Goal: Task Accomplishment & Management: Manage account settings

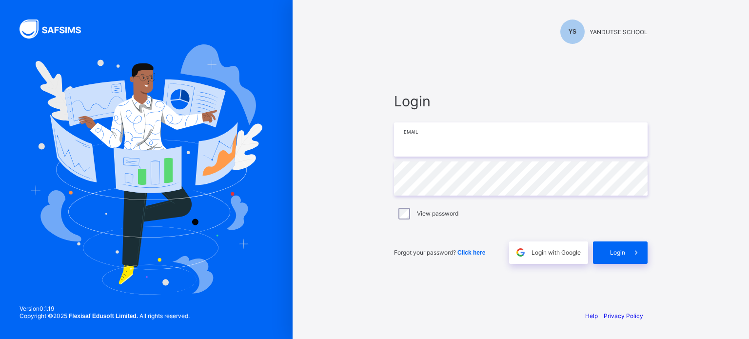
type input "**********"
click at [614, 255] on span "Login" at bounding box center [617, 252] width 15 height 7
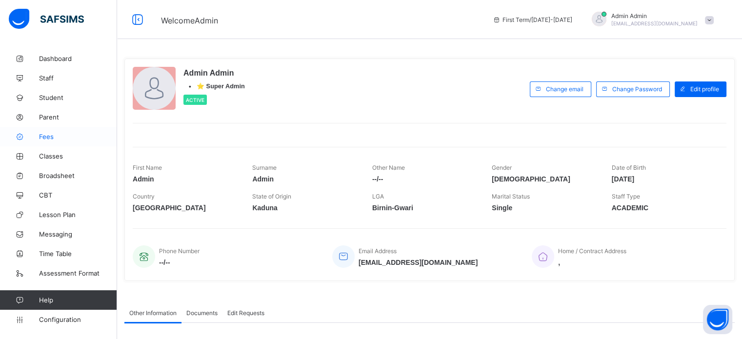
click at [45, 139] on span "Fees" at bounding box center [78, 137] width 78 height 8
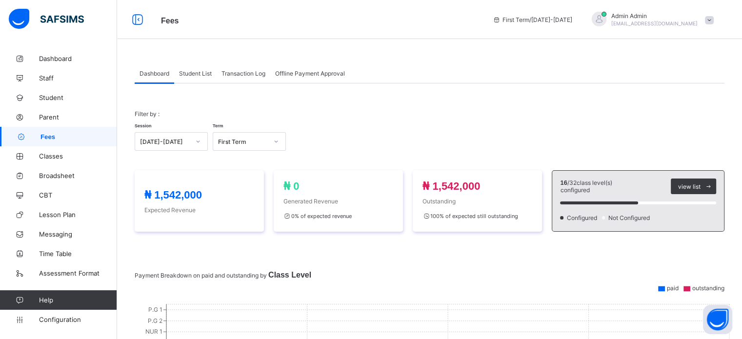
click at [204, 72] on span "Student List" at bounding box center [195, 73] width 33 height 7
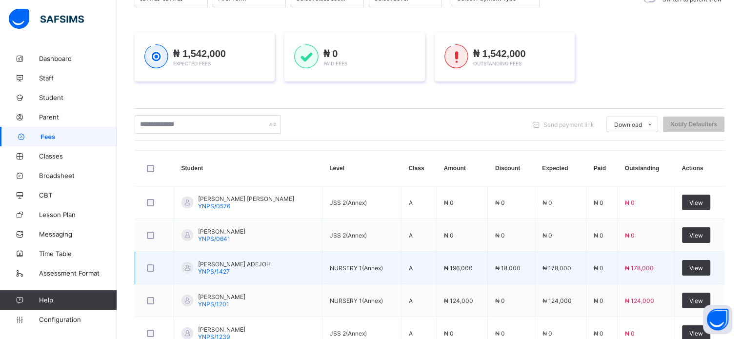
scroll to position [146, 0]
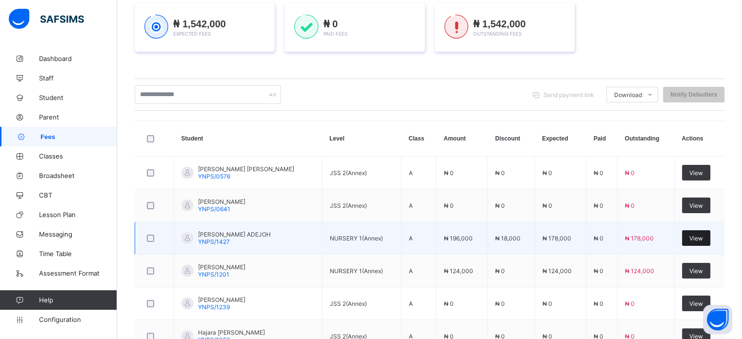
click at [703, 238] on span "View" at bounding box center [696, 238] width 14 height 7
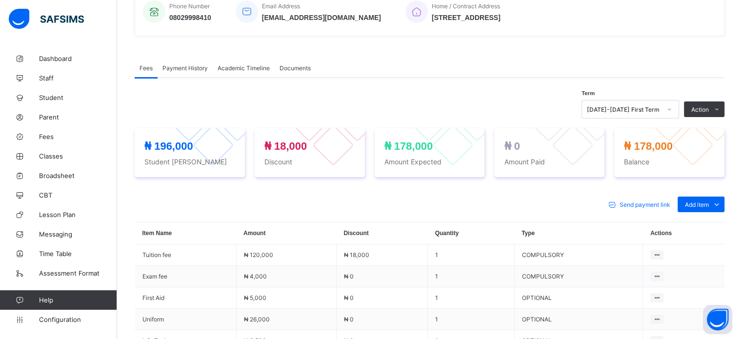
scroll to position [293, 0]
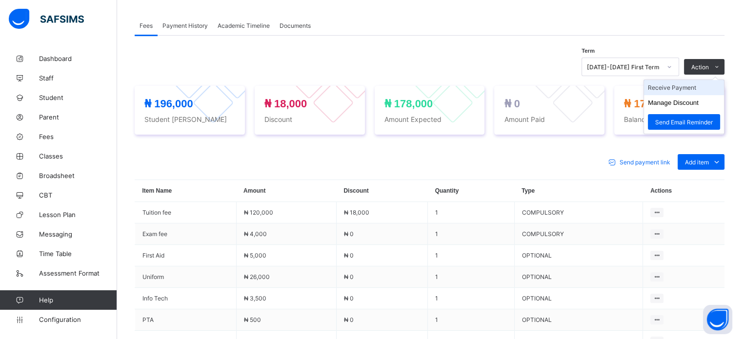
click at [676, 88] on li "Receive Payment" at bounding box center [684, 87] width 80 height 15
click at [0, 0] on div "× Receive Payment Payment Method Cash Bank POS Bank Select bank Reference No Pa…" at bounding box center [0, 0] width 0 height 0
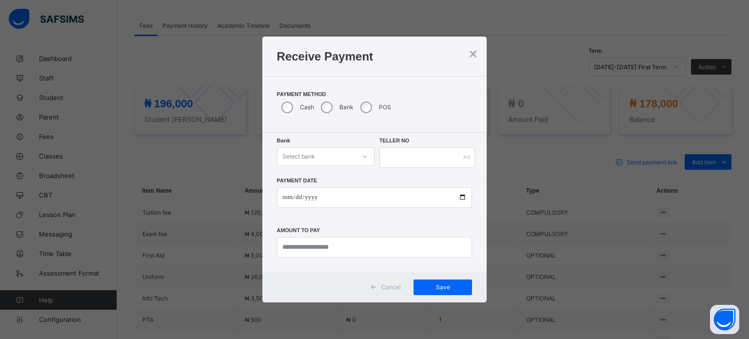
click at [339, 155] on div "Select bank" at bounding box center [316, 157] width 78 height 14
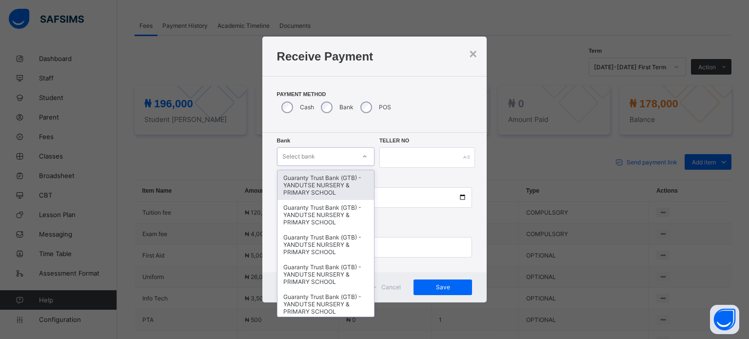
click at [324, 177] on div "Guaranty Trust Bank (GTB) - YANDUTSE NURSERY & PRIMARY SCHOOL" at bounding box center [325, 185] width 97 height 30
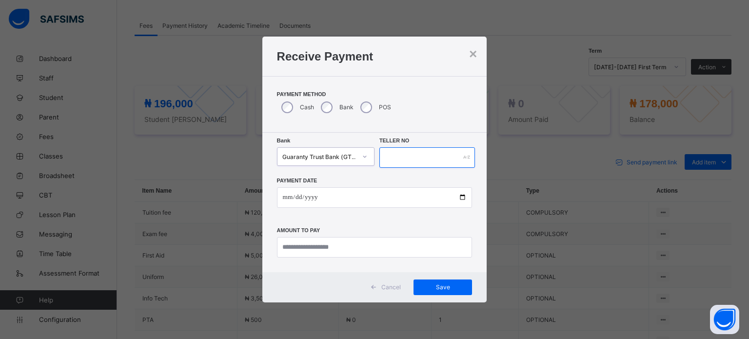
click at [395, 156] on input "text" at bounding box center [427, 157] width 96 height 20
type input "*"
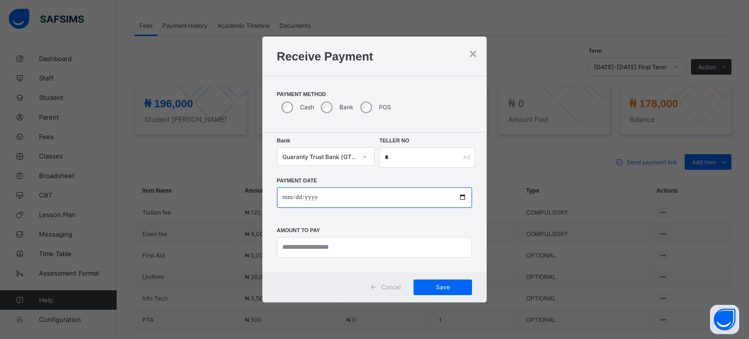
click at [418, 195] on input "date" at bounding box center [375, 197] width 196 height 20
click at [402, 198] on input "date" at bounding box center [375, 197] width 196 height 20
click at [461, 198] on input "date" at bounding box center [375, 197] width 196 height 20
type input "**********"
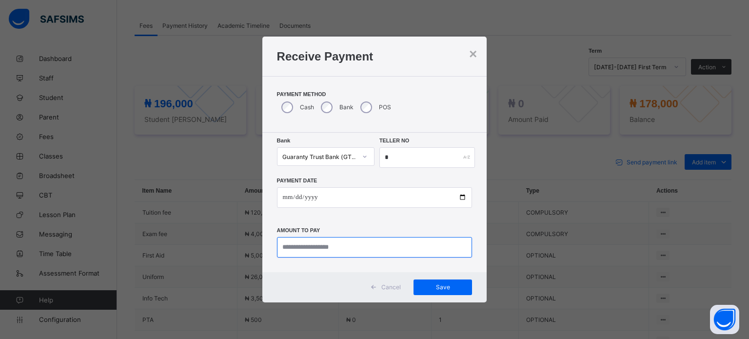
click at [359, 251] on input "currency" at bounding box center [375, 247] width 196 height 20
type input "*********"
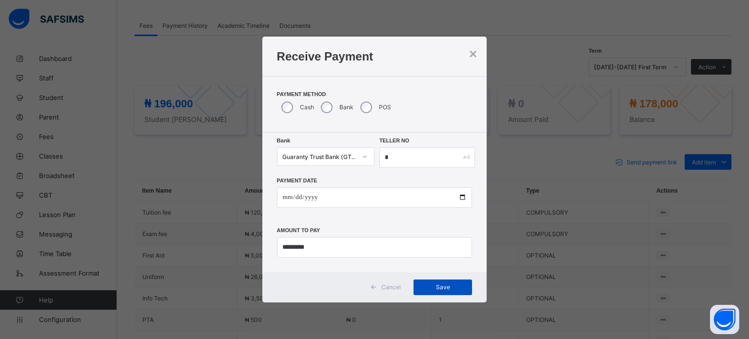
click at [435, 291] on span "Save" at bounding box center [443, 286] width 44 height 7
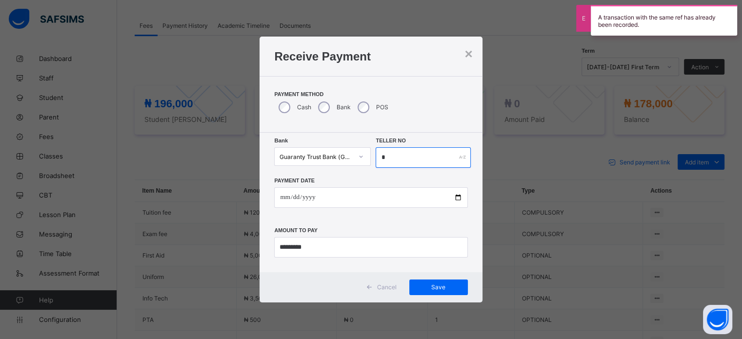
click at [400, 162] on input "*" at bounding box center [422, 157] width 95 height 20
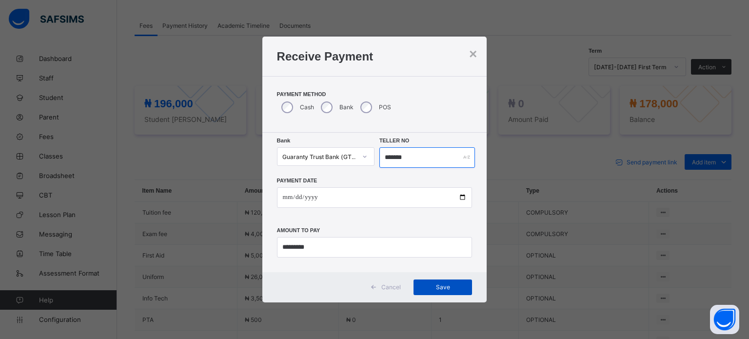
type input "*******"
click at [455, 285] on span "Save" at bounding box center [443, 286] width 44 height 7
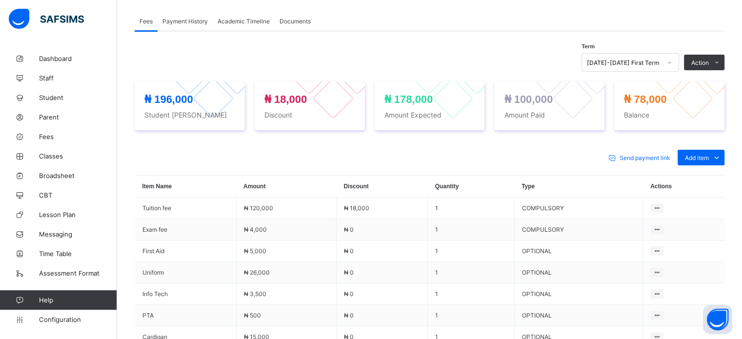
scroll to position [452, 0]
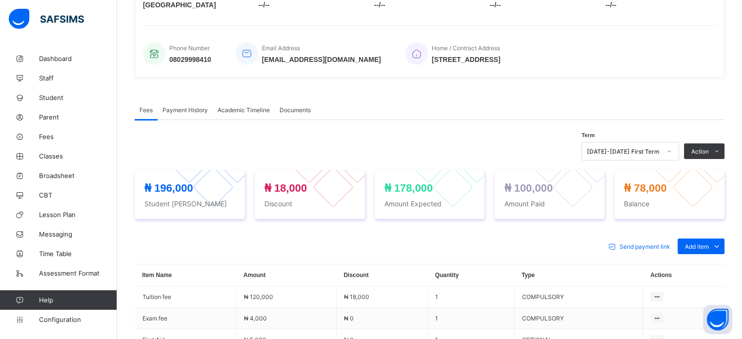
click at [198, 107] on span "Payment History" at bounding box center [184, 109] width 45 height 7
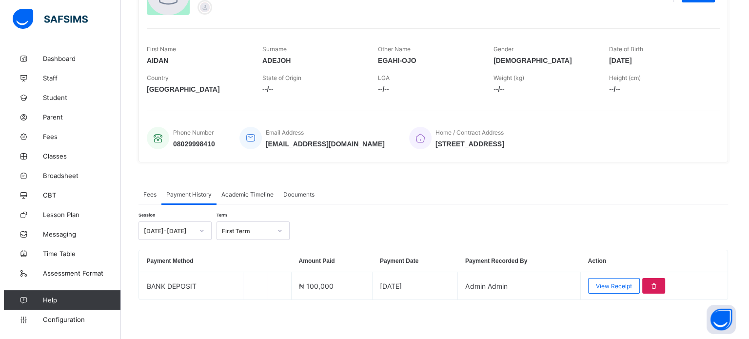
scroll to position [125, 0]
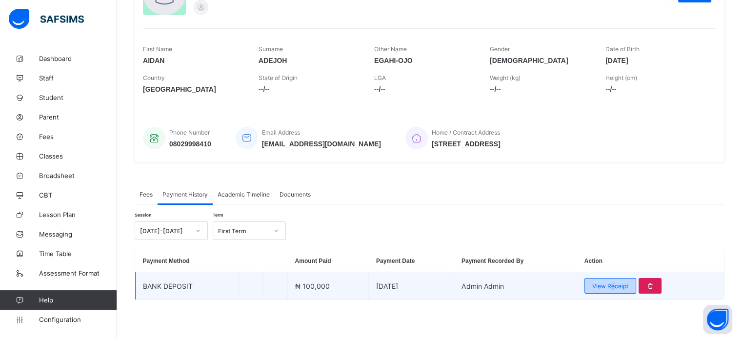
click at [620, 289] on span "View Receipt" at bounding box center [610, 285] width 36 height 7
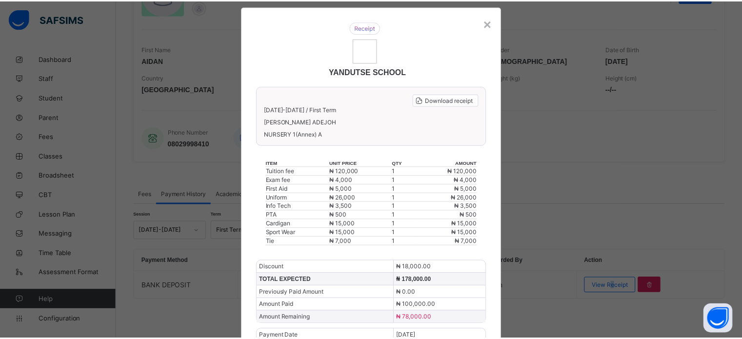
scroll to position [0, 0]
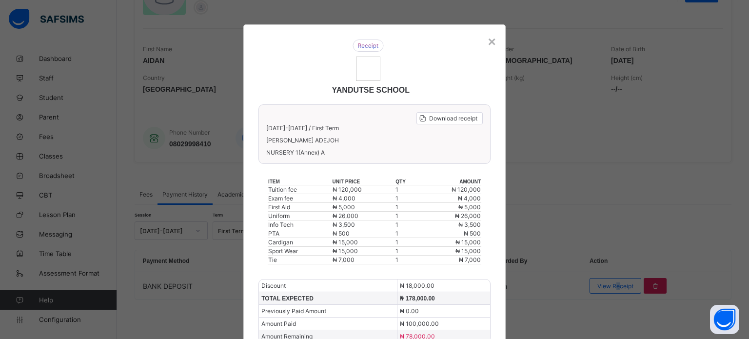
click at [362, 66] on img at bounding box center [368, 69] width 24 height 24
click at [484, 43] on div "YANDUTSE SCHOOL" at bounding box center [368, 67] width 239 height 75
click at [488, 41] on div "×" at bounding box center [492, 42] width 8 height 16
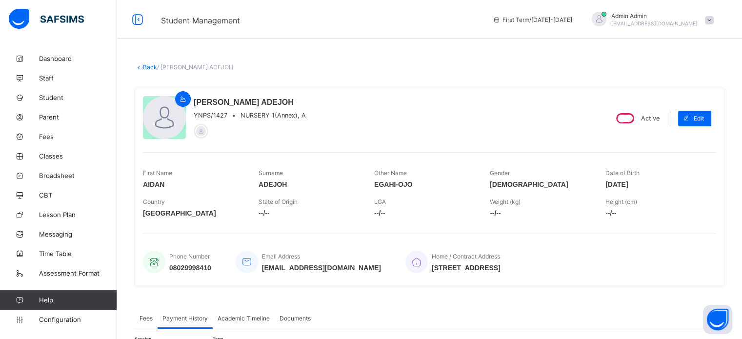
click at [665, 19] on span "Admin Admin" at bounding box center [654, 15] width 86 height 7
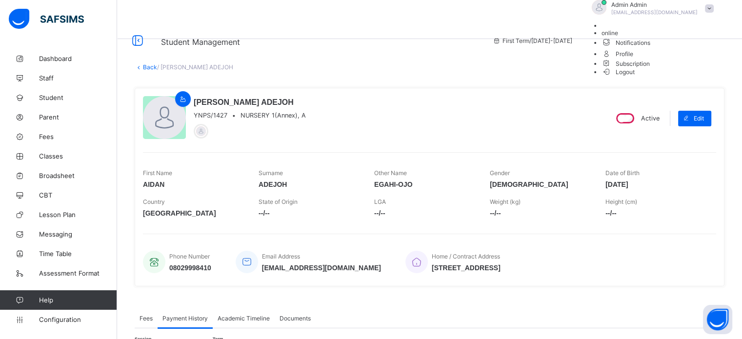
click at [635, 77] on span "Logout" at bounding box center [618, 72] width 34 height 10
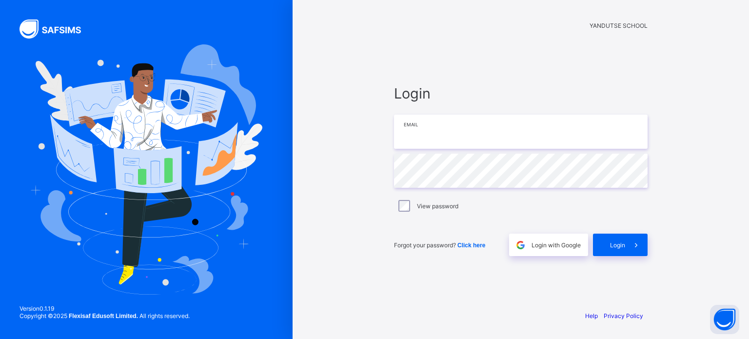
click at [423, 141] on input "email" at bounding box center [521, 132] width 254 height 34
type input "**********"
click at [612, 249] on span "Login" at bounding box center [617, 244] width 15 height 7
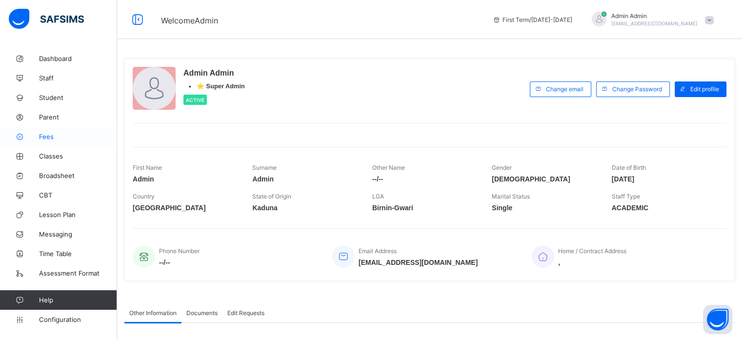
click at [55, 132] on link "Fees" at bounding box center [58, 137] width 117 height 20
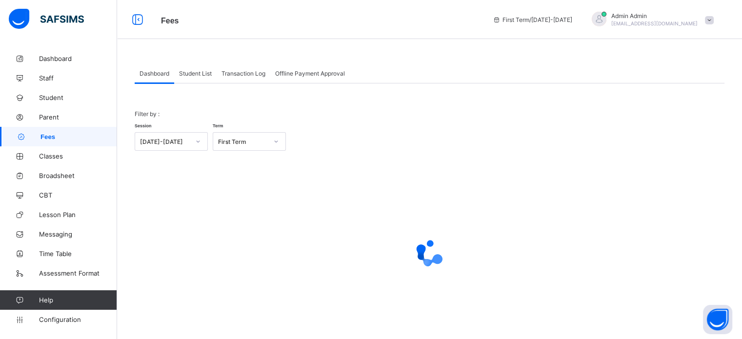
click at [196, 72] on span "Student List" at bounding box center [195, 73] width 33 height 7
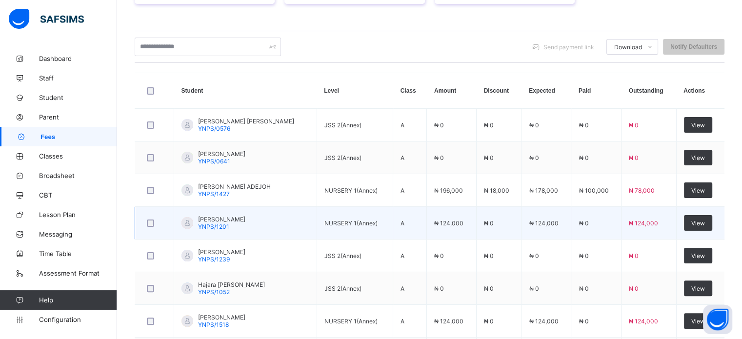
scroll to position [195, 0]
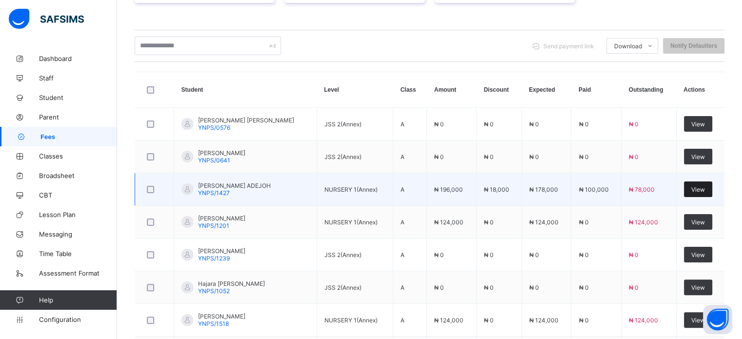
click at [704, 187] on span "View" at bounding box center [698, 189] width 14 height 7
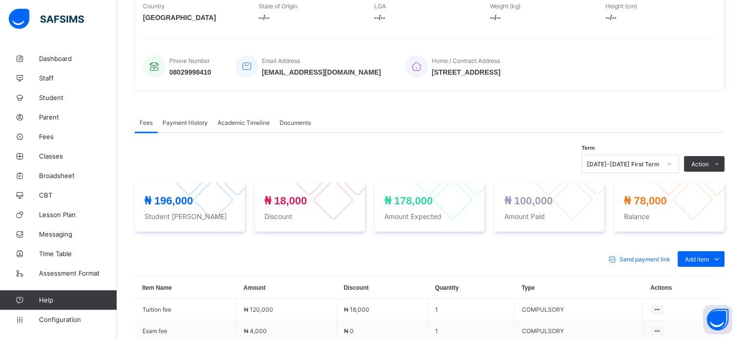
scroll to position [195, 0]
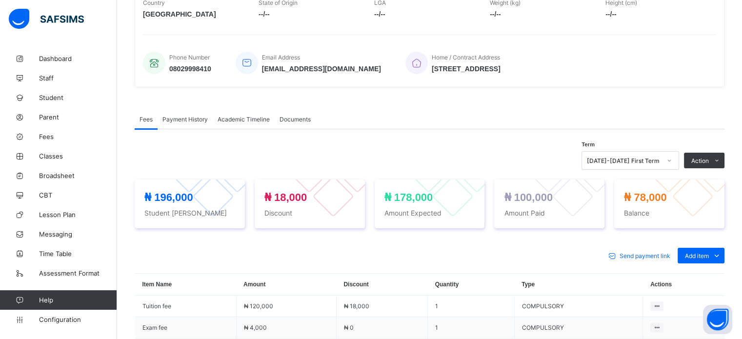
click at [178, 120] on span "Payment History" at bounding box center [184, 119] width 45 height 7
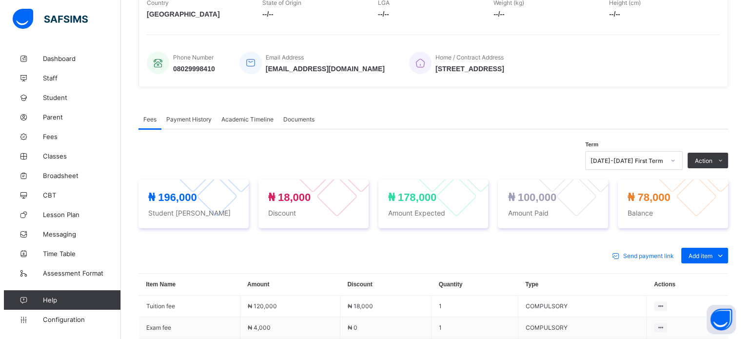
scroll to position [125, 0]
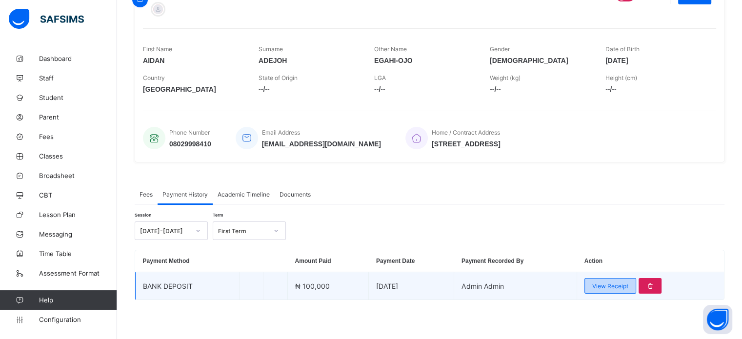
click at [604, 289] on span "View Receipt" at bounding box center [610, 285] width 36 height 7
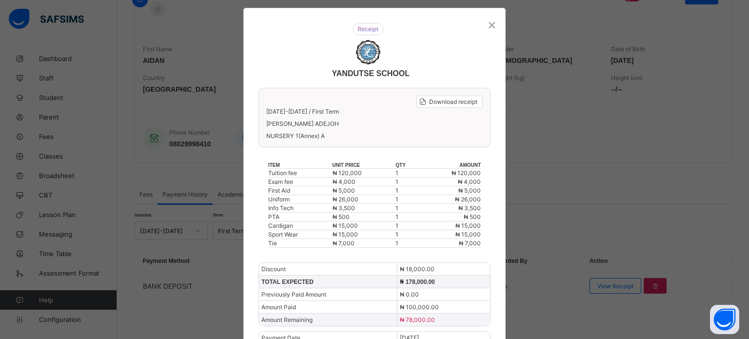
scroll to position [0, 0]
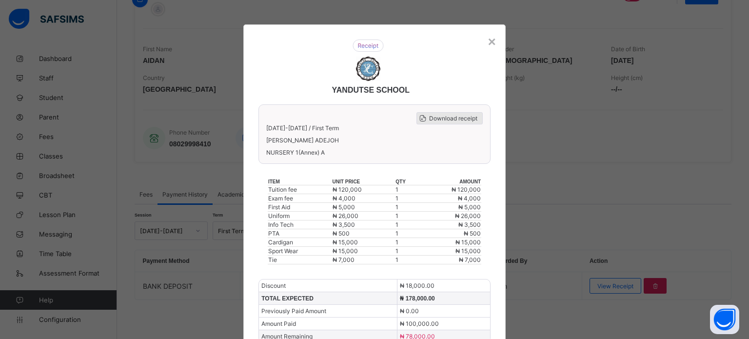
click at [451, 120] on span "Download receipt" at bounding box center [453, 118] width 48 height 7
click at [458, 120] on span "Download receipt" at bounding box center [453, 118] width 48 height 7
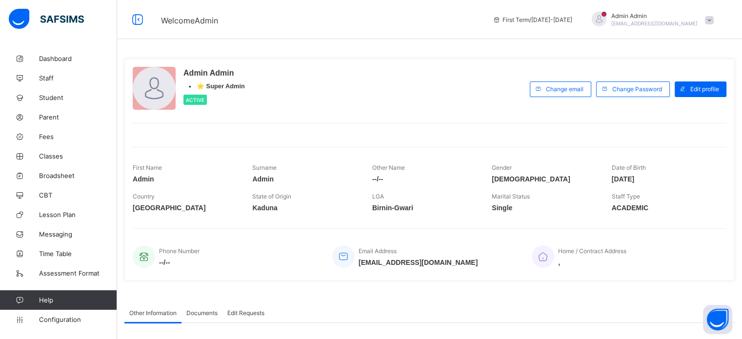
click at [55, 329] on div "Dashboard Staff Student Parent Fees Classes Broadsheet CBT Lesson Plan Messagin…" at bounding box center [58, 189] width 117 height 300
click at [54, 323] on span "Configuration" at bounding box center [78, 319] width 78 height 8
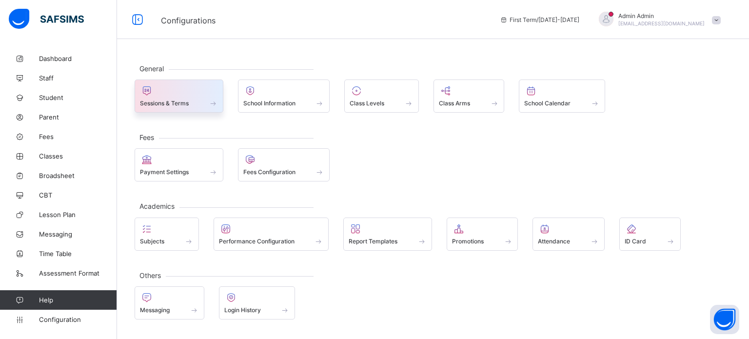
click at [172, 92] on div at bounding box center [179, 91] width 78 height 12
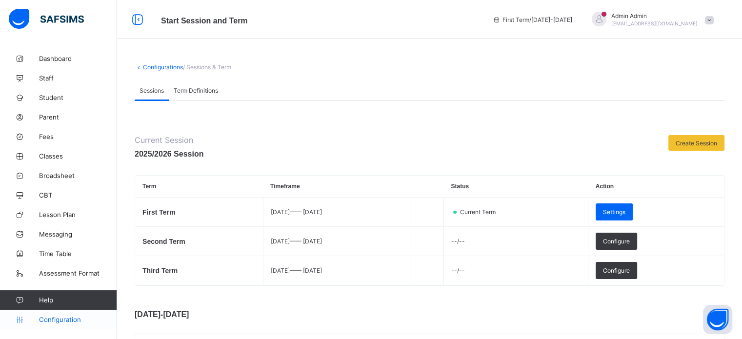
click at [51, 323] on span "Configuration" at bounding box center [78, 319] width 78 height 8
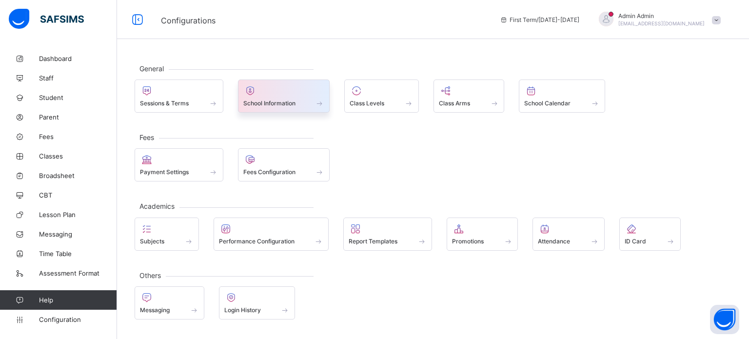
click at [267, 105] on span "School Information" at bounding box center [269, 102] width 52 height 7
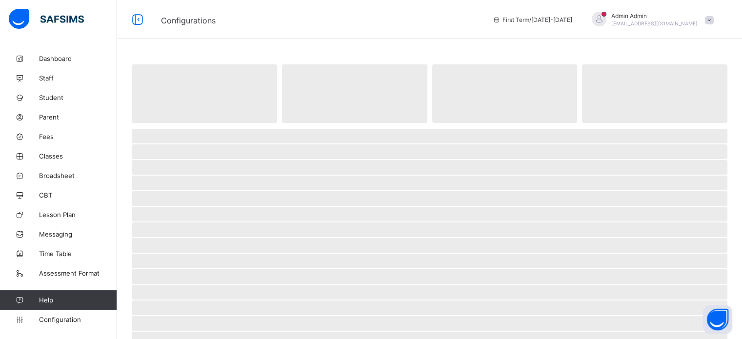
select select "**"
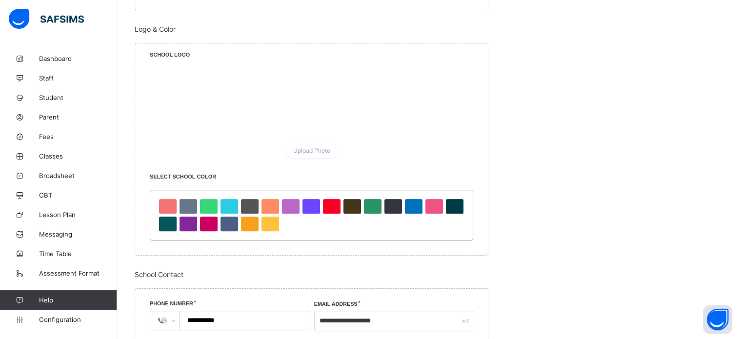
scroll to position [488, 0]
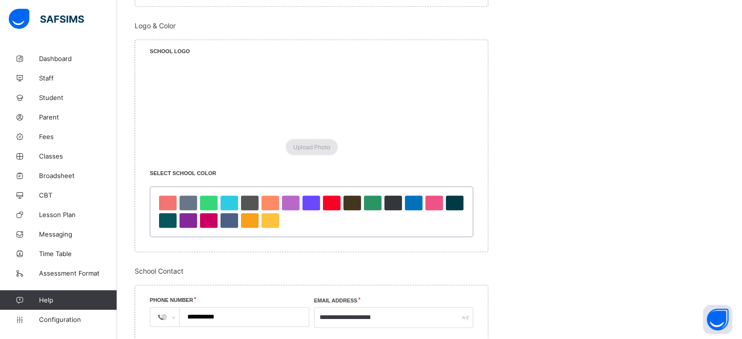
click at [309, 150] on span "Upload Photo" at bounding box center [311, 146] width 37 height 7
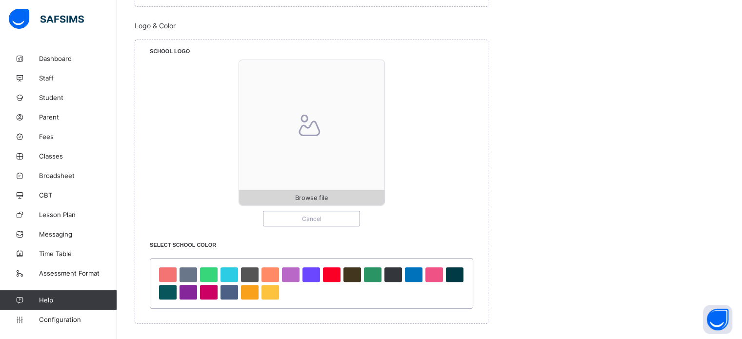
click at [314, 200] on span "Browse file" at bounding box center [311, 197] width 33 height 7
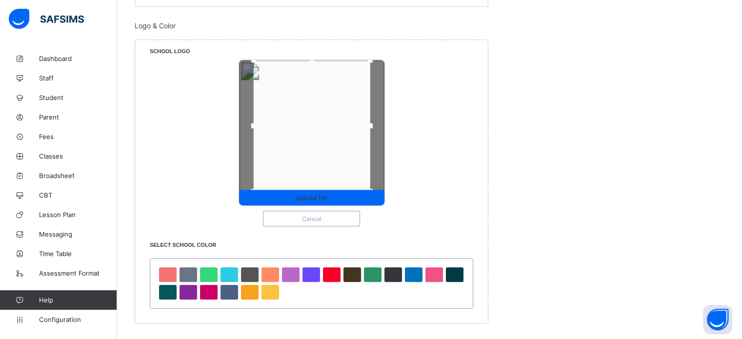
drag, startPoint x: 317, startPoint y: 74, endPoint x: 317, endPoint y: 43, distance: 30.2
click at [317, 43] on div "School Logo Upload file Cancel" at bounding box center [311, 140] width 353 height 201
drag, startPoint x: 370, startPoint y: 128, endPoint x: 423, endPoint y: 132, distance: 53.3
click at [423, 132] on div "Upload file Cancel" at bounding box center [311, 142] width 323 height 167
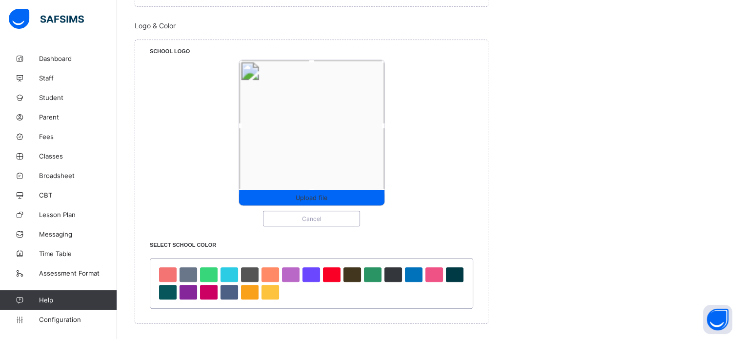
drag, startPoint x: 252, startPoint y: 123, endPoint x: 189, endPoint y: 123, distance: 62.9
click at [189, 123] on div "Upload file Cancel" at bounding box center [311, 142] width 323 height 167
drag, startPoint x: 314, startPoint y: 188, endPoint x: 304, endPoint y: 234, distance: 46.9
click at [304, 234] on div "School Logo Upload file Cancel" at bounding box center [311, 140] width 353 height 201
click at [312, 61] on div at bounding box center [311, 60] width 15 height 15
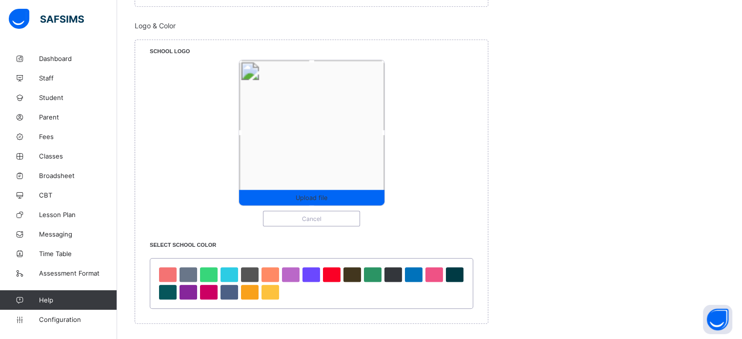
click at [311, 53] on div "School Logo Upload file Cancel" at bounding box center [311, 140] width 353 height 201
click at [326, 201] on div "Upload file" at bounding box center [311, 198] width 145 height 16
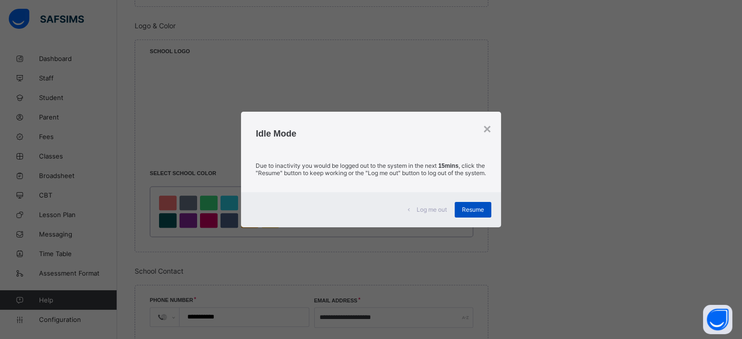
click at [477, 211] on span "Resume" at bounding box center [473, 209] width 22 height 7
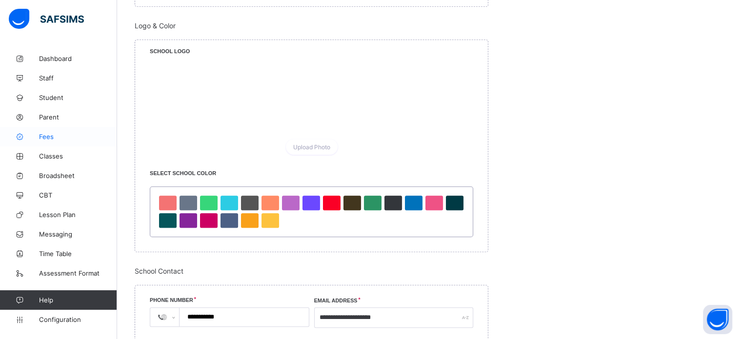
click at [42, 138] on span "Fees" at bounding box center [78, 137] width 78 height 8
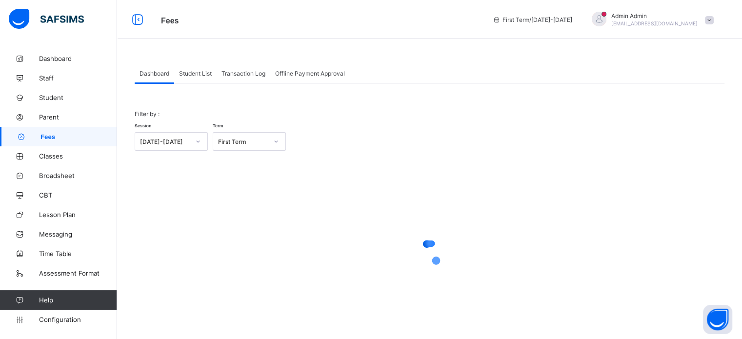
click at [193, 74] on span "Student List" at bounding box center [195, 73] width 33 height 7
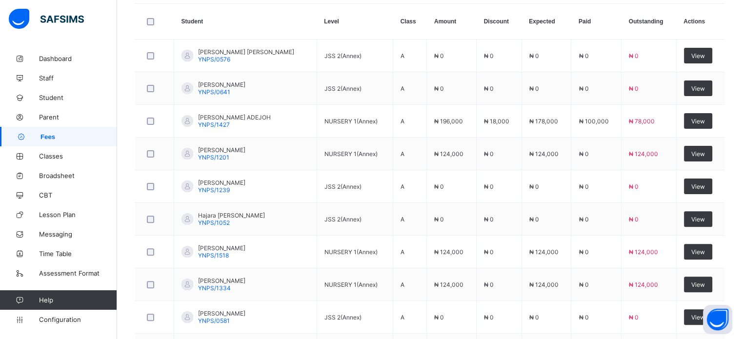
scroll to position [263, 0]
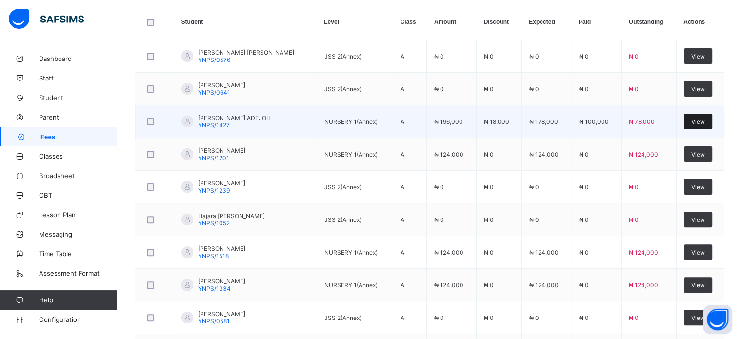
click at [705, 125] on div "View" at bounding box center [698, 122] width 28 height 16
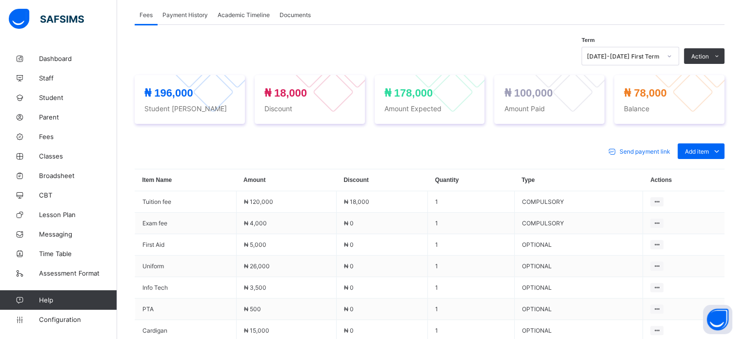
scroll to position [312, 0]
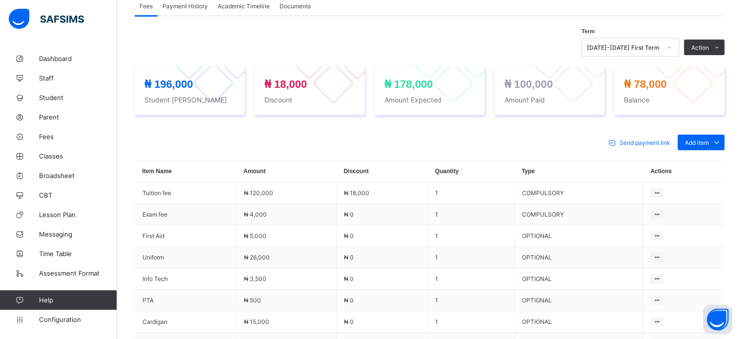
click at [191, 5] on span "Payment History" at bounding box center [184, 5] width 45 height 7
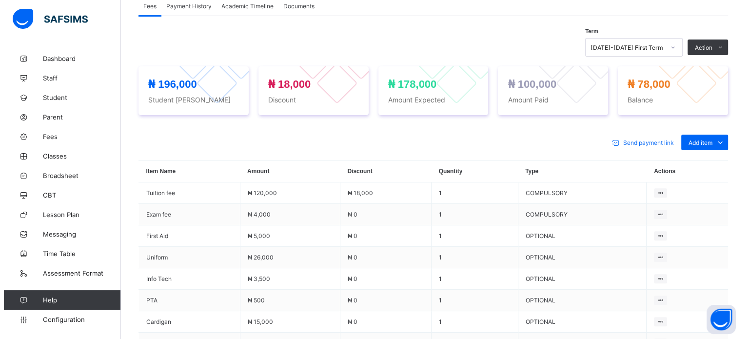
scroll to position [125, 0]
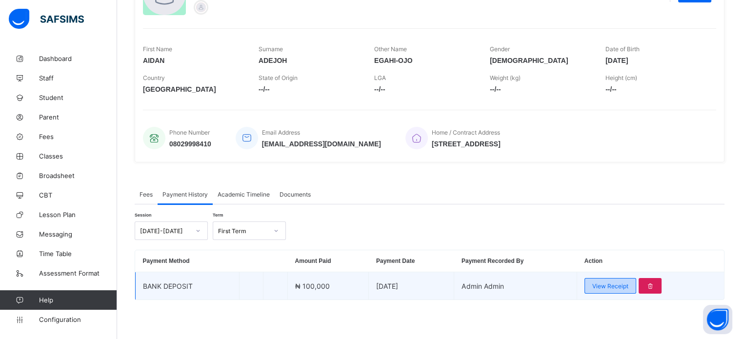
click at [608, 282] on span "View Receipt" at bounding box center [610, 285] width 36 height 7
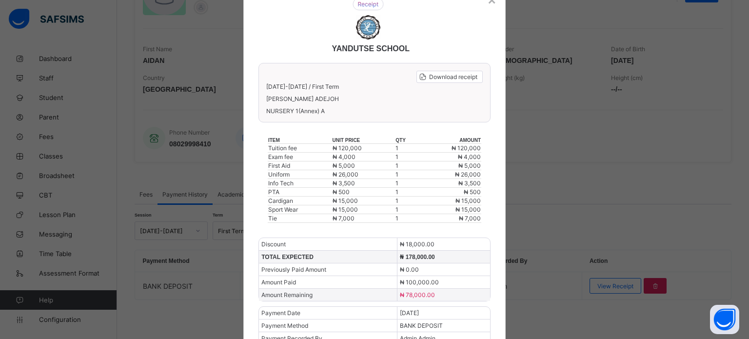
scroll to position [41, 0]
click at [447, 72] on div "Download receipt" at bounding box center [449, 77] width 66 height 12
click at [446, 78] on span "Download receipt" at bounding box center [453, 77] width 48 height 7
click at [457, 77] on span "Download receipt" at bounding box center [453, 77] width 48 height 7
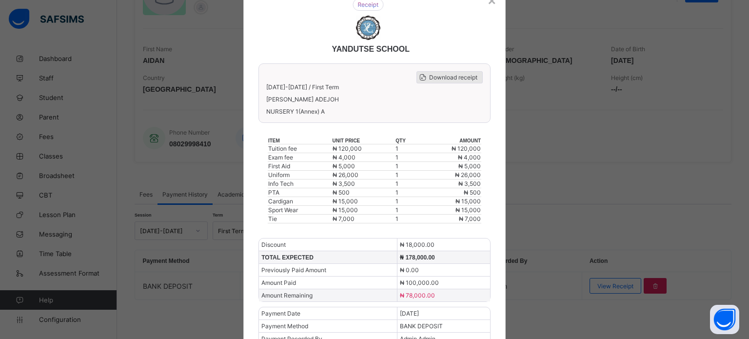
click at [460, 74] on span "Download receipt" at bounding box center [453, 77] width 48 height 7
click at [462, 82] on div "Download receipt" at bounding box center [449, 77] width 66 height 12
click at [488, 1] on div "×" at bounding box center [492, 1] width 8 height 16
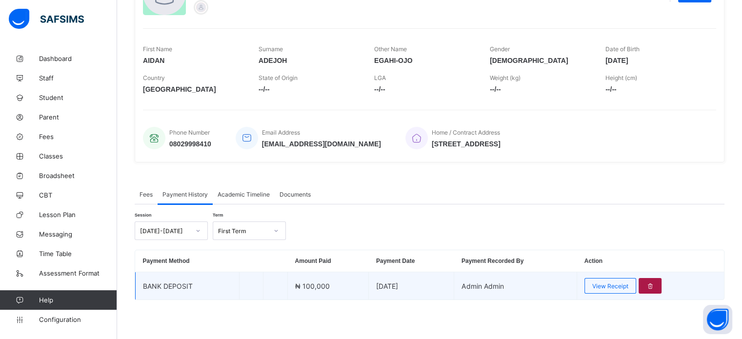
click at [660, 281] on div at bounding box center [649, 286] width 23 height 16
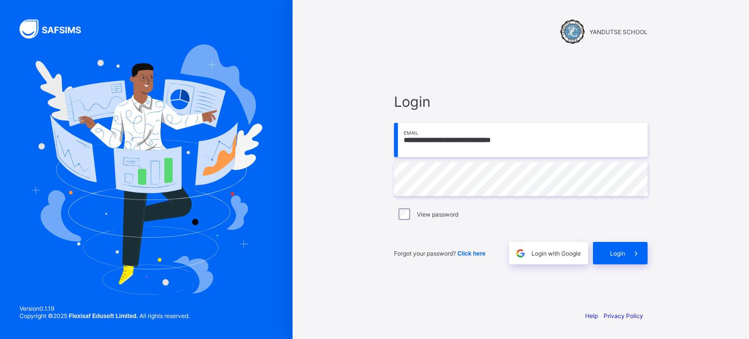
click at [611, 260] on div "Login" at bounding box center [620, 253] width 55 height 22
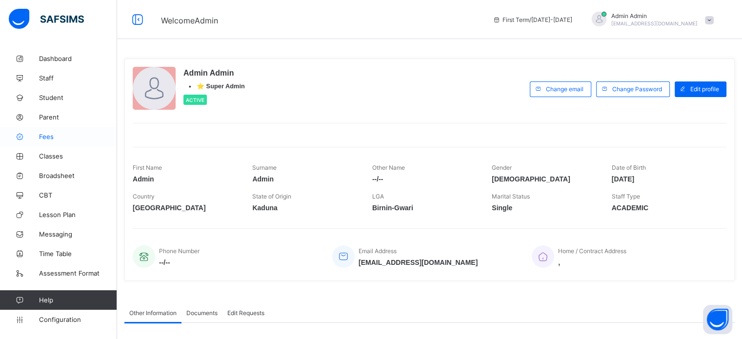
click at [43, 136] on span "Fees" at bounding box center [78, 137] width 78 height 8
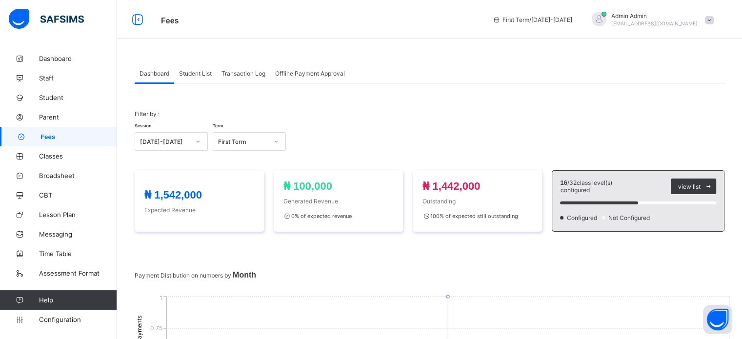
click at [205, 70] on span "Student List" at bounding box center [195, 73] width 33 height 7
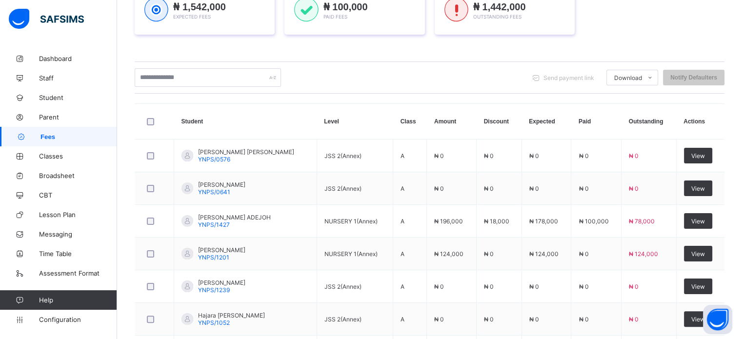
scroll to position [169, 0]
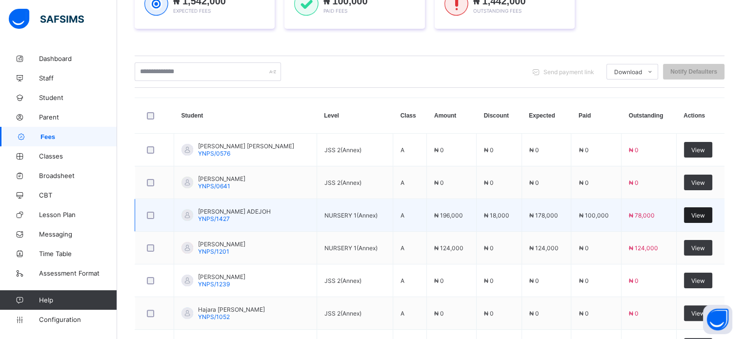
click at [705, 213] on span "View" at bounding box center [698, 215] width 14 height 7
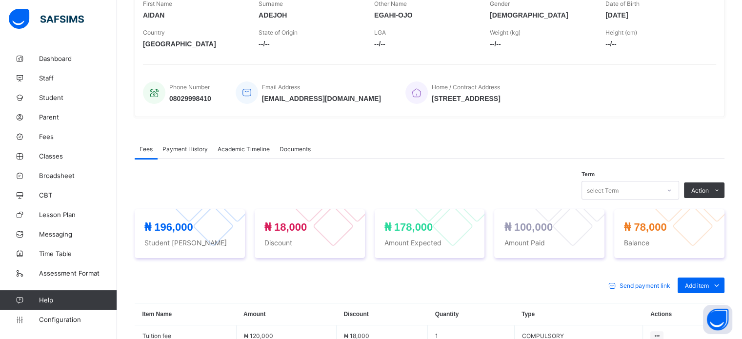
click at [199, 147] on span "Payment History" at bounding box center [184, 148] width 45 height 7
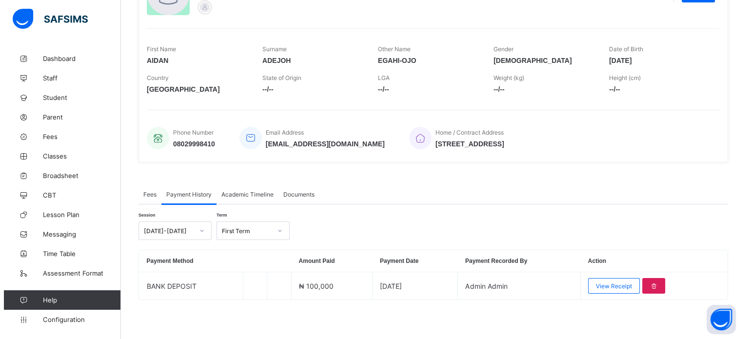
scroll to position [125, 0]
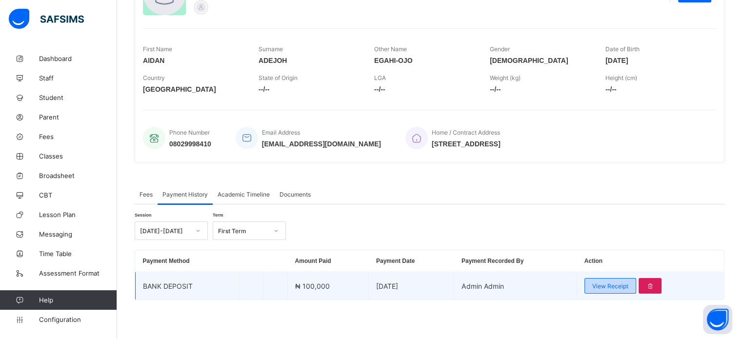
click at [621, 289] on span "View Receipt" at bounding box center [610, 285] width 36 height 7
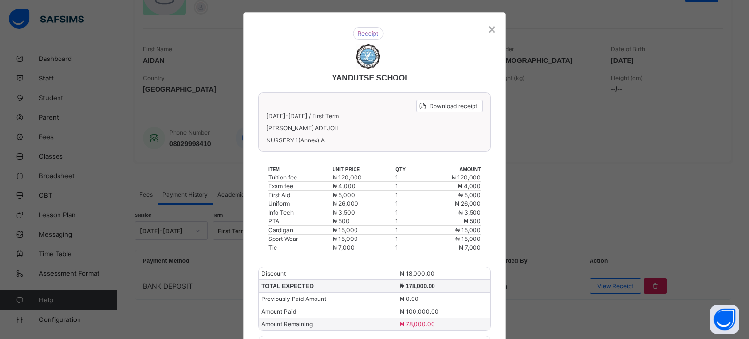
scroll to position [11, 0]
click at [429, 105] on span "Download receipt" at bounding box center [453, 107] width 48 height 7
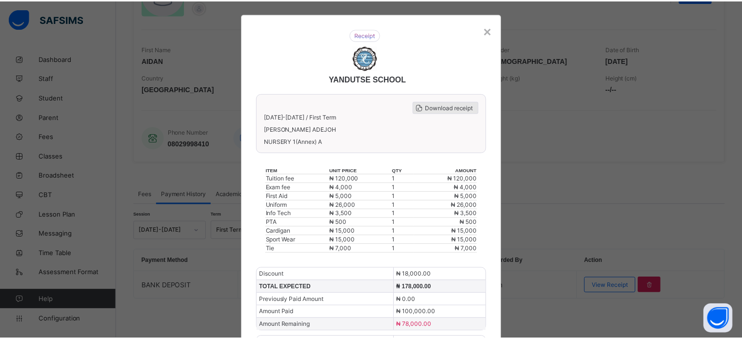
scroll to position [0, 0]
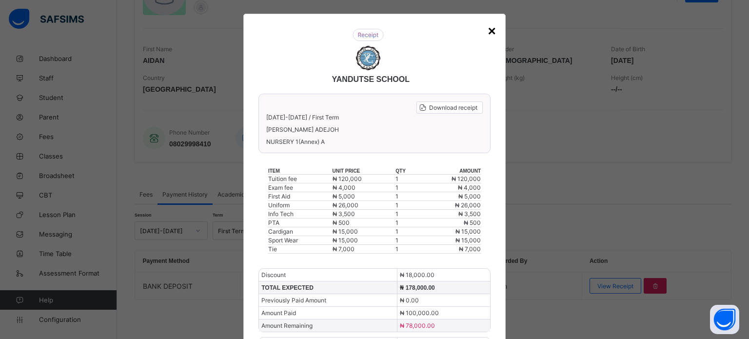
click at [488, 37] on div "×" at bounding box center [492, 31] width 8 height 16
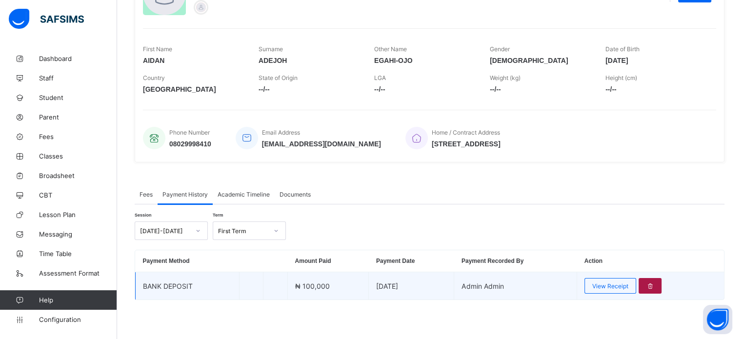
click at [661, 286] on div at bounding box center [649, 286] width 23 height 16
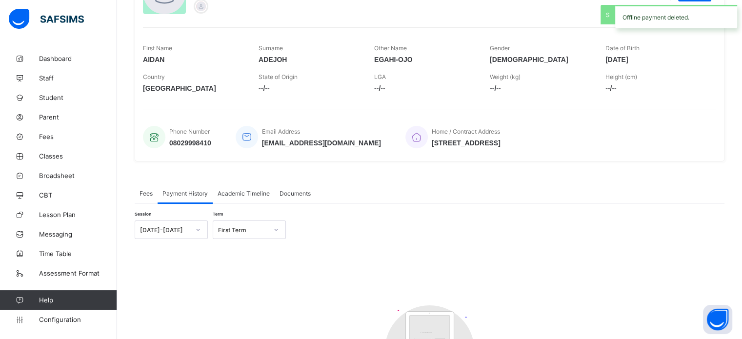
click at [143, 195] on span "Fees" at bounding box center [145, 193] width 13 height 7
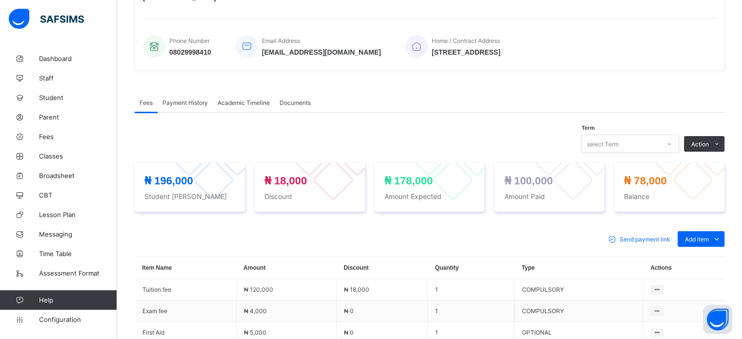
scroll to position [221, 0]
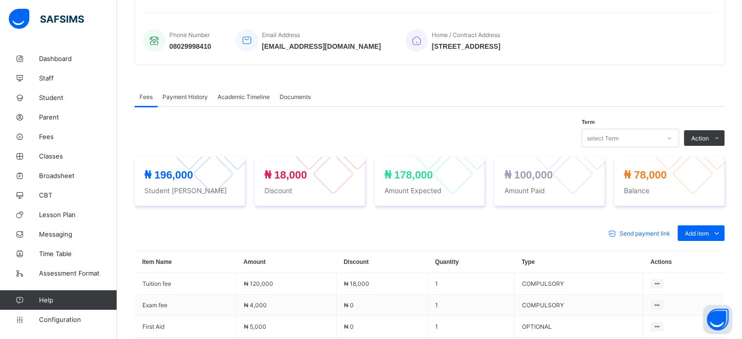
click at [179, 101] on div "Payment History" at bounding box center [185, 97] width 55 height 20
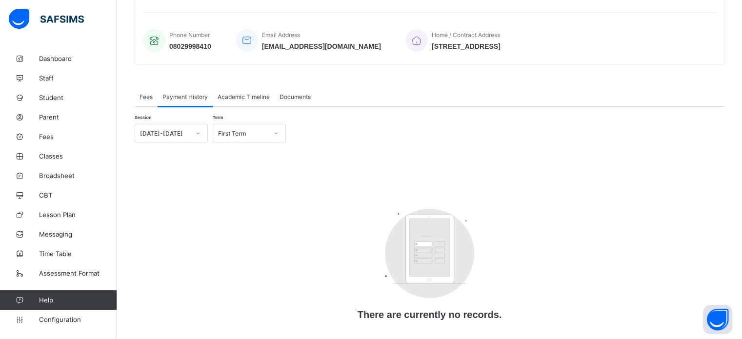
click at [145, 93] on span "Fees" at bounding box center [145, 96] width 13 height 7
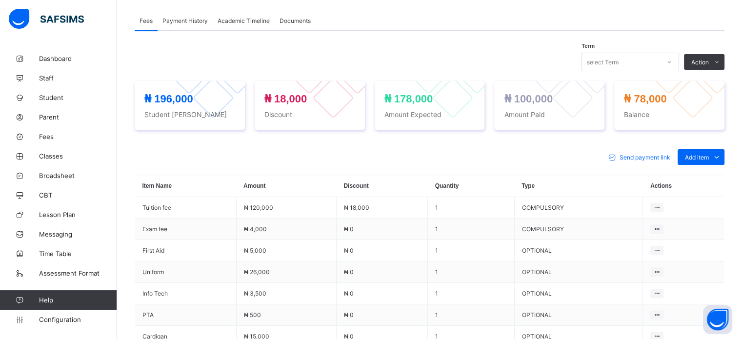
scroll to position [294, 0]
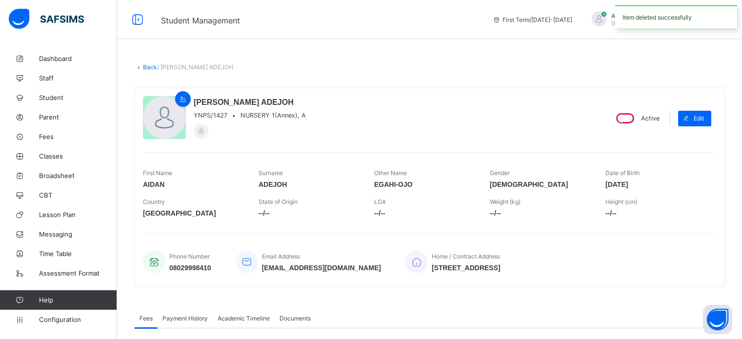
scroll to position [409, 0]
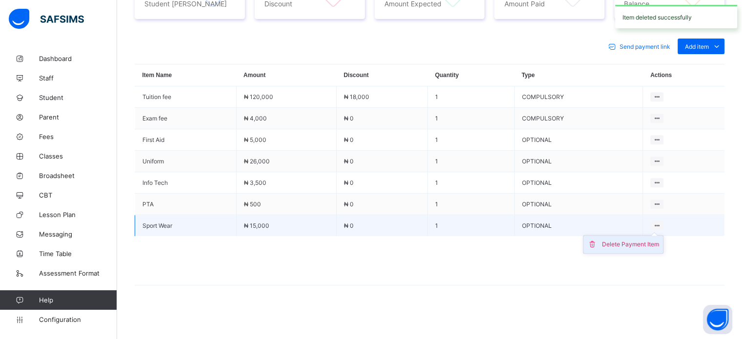
click at [643, 242] on div "Delete Payment Item" at bounding box center [630, 244] width 57 height 10
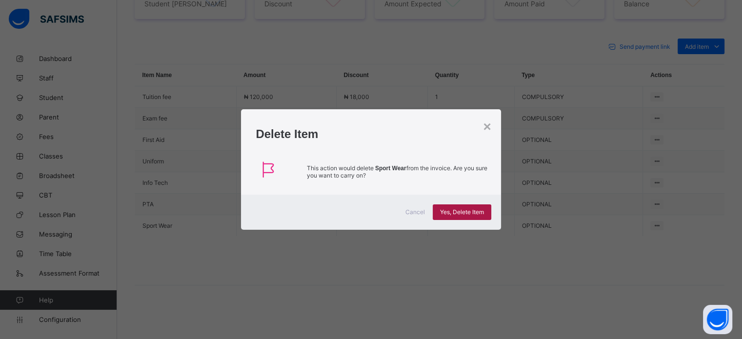
click at [458, 211] on span "Yes, Delete Item" at bounding box center [462, 211] width 44 height 7
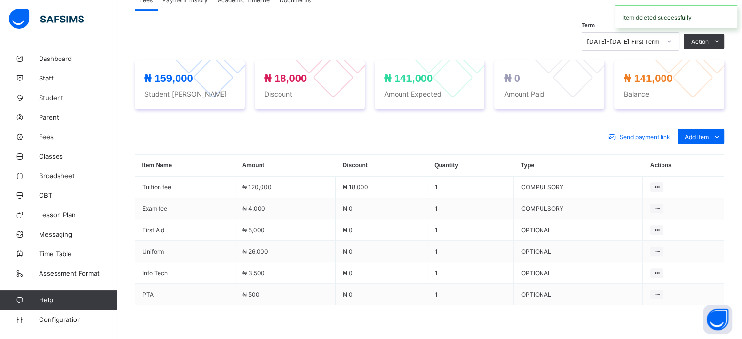
scroll to position [388, 0]
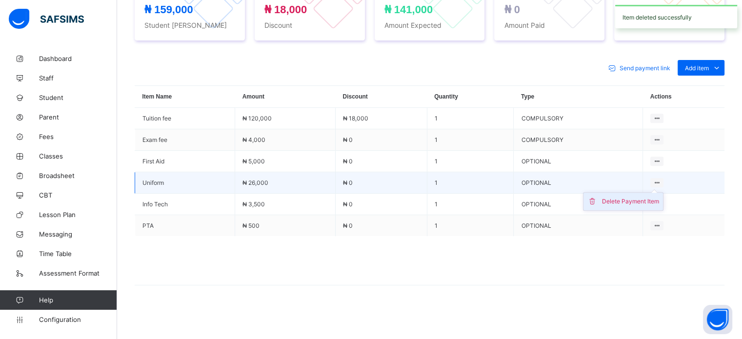
click at [636, 200] on div "Delete Payment Item" at bounding box center [630, 202] width 57 height 10
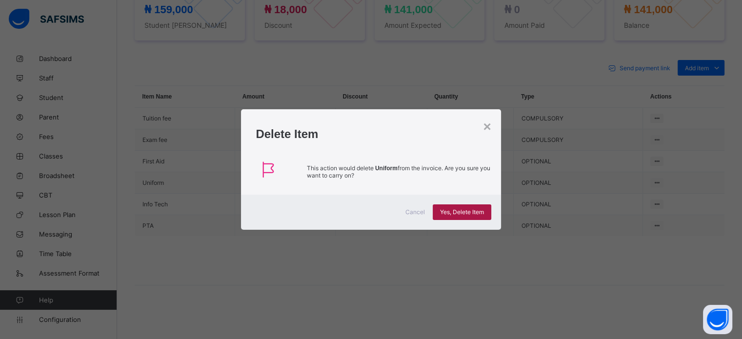
click at [476, 210] on span "Yes, Delete Item" at bounding box center [462, 211] width 44 height 7
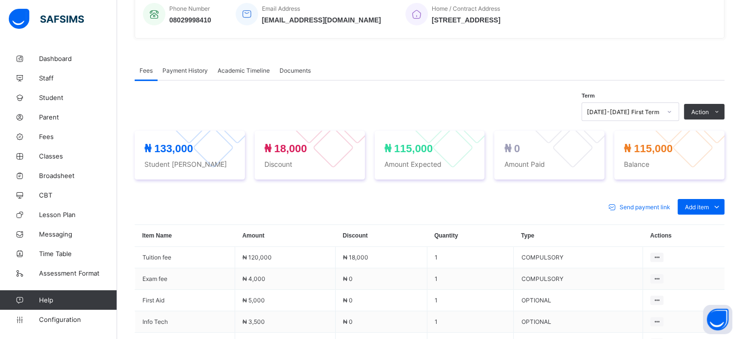
scroll to position [231, 0]
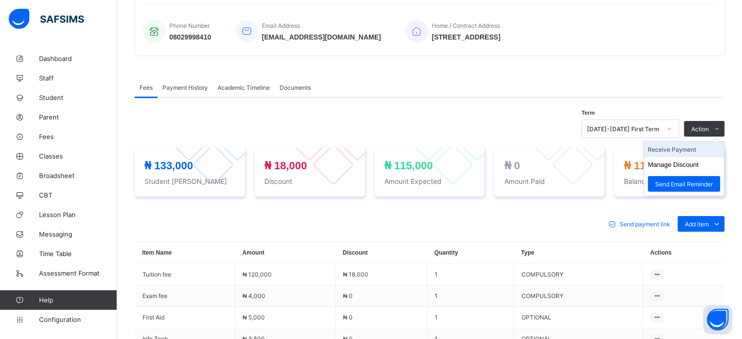
click at [693, 155] on li "Receive Payment" at bounding box center [684, 149] width 80 height 15
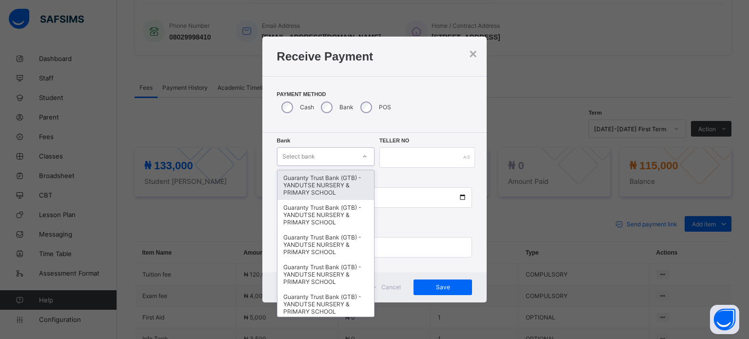
click at [321, 158] on div "Select bank" at bounding box center [316, 157] width 78 height 14
click at [318, 188] on div "Guaranty Trust Bank (GTB) - YANDUTSE NURSERY & PRIMARY SCHOOL" at bounding box center [325, 185] width 97 height 30
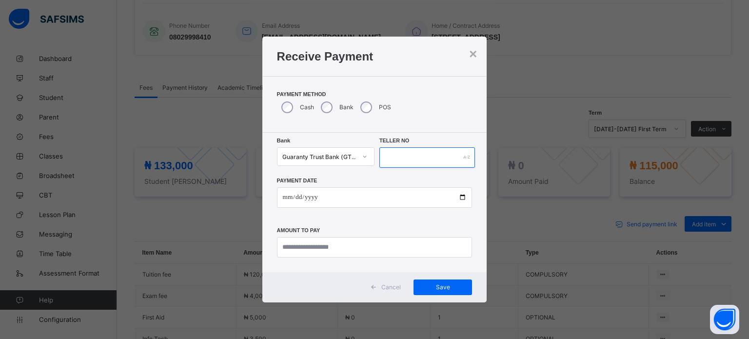
click at [406, 154] on input "text" at bounding box center [427, 157] width 96 height 20
type input "*******"
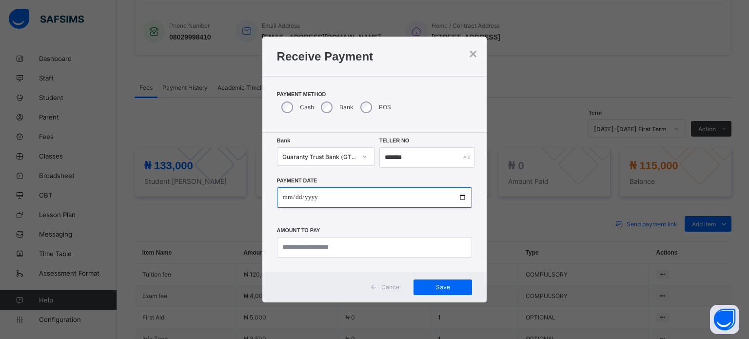
click at [390, 198] on input "date" at bounding box center [375, 197] width 196 height 20
click at [310, 197] on input "date" at bounding box center [375, 197] width 196 height 20
click at [463, 200] on input "date" at bounding box center [375, 197] width 196 height 20
type input "**********"
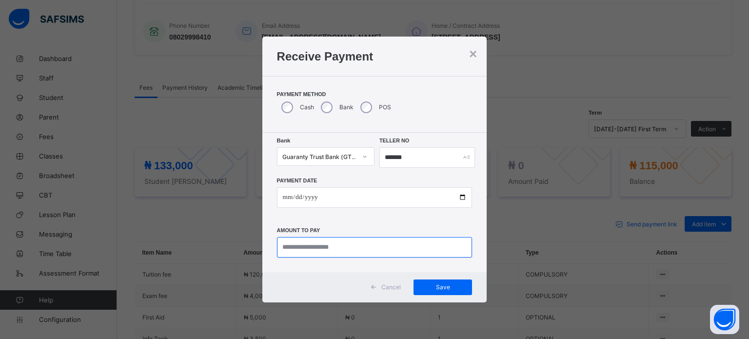
click at [322, 253] on input "currency" at bounding box center [375, 247] width 196 height 20
type input "********"
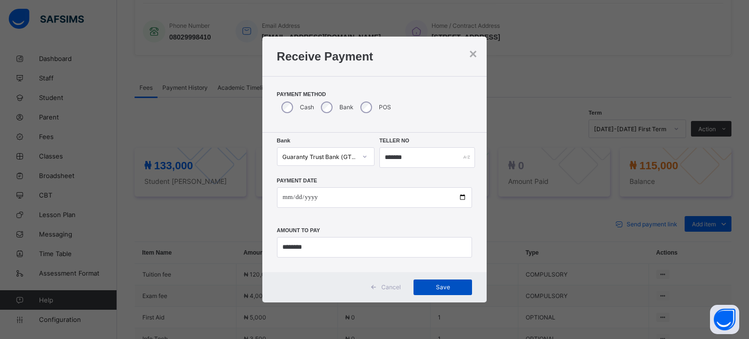
click at [444, 283] on span "Save" at bounding box center [443, 286] width 44 height 7
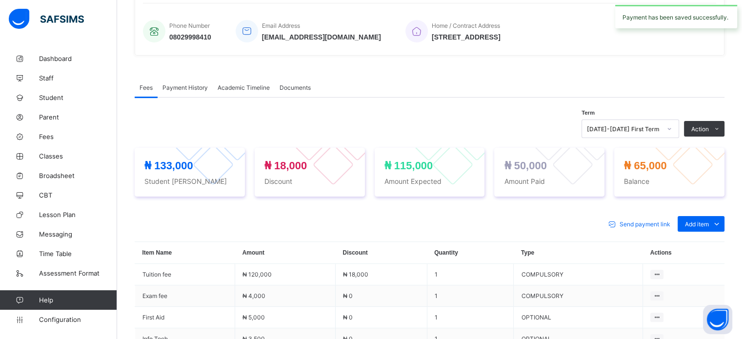
click at [201, 86] on span "Payment History" at bounding box center [184, 87] width 45 height 7
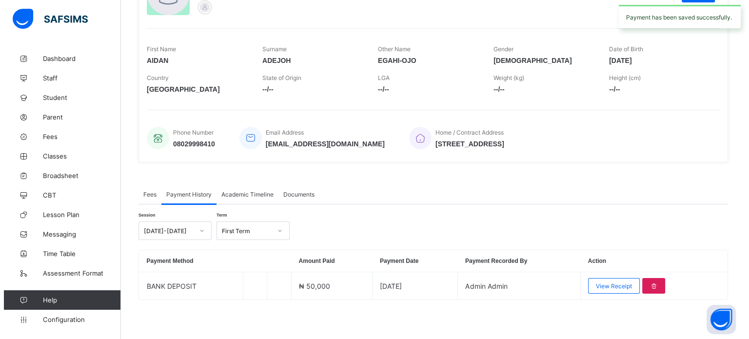
scroll to position [125, 0]
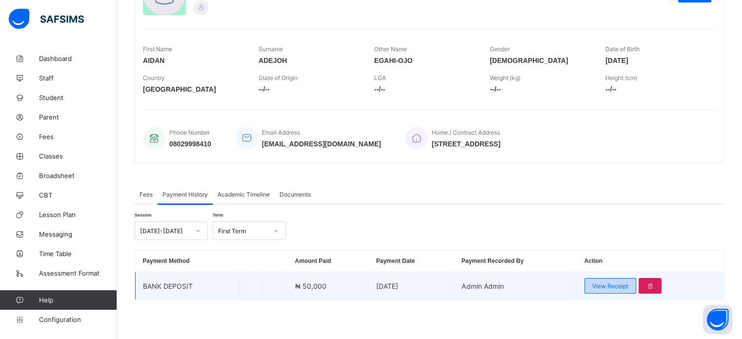
click at [603, 279] on div "View Receipt" at bounding box center [610, 286] width 52 height 16
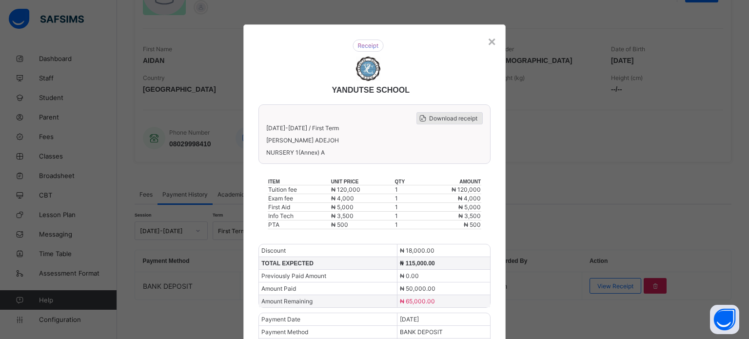
click at [456, 120] on span "Download receipt" at bounding box center [453, 118] width 48 height 7
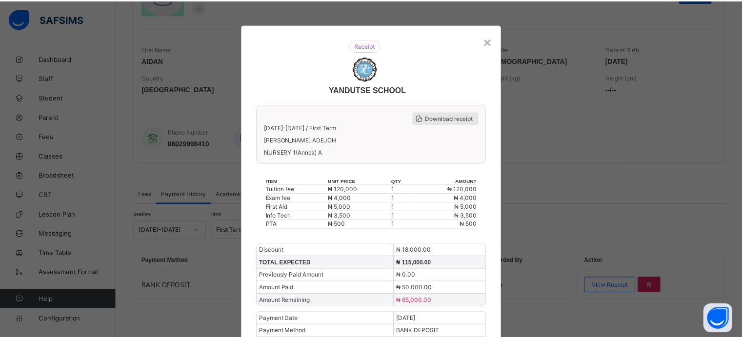
scroll to position [0, 0]
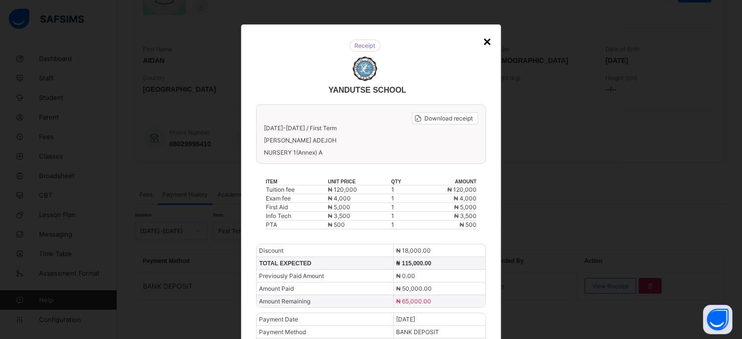
click at [487, 40] on div "×" at bounding box center [487, 42] width 8 height 16
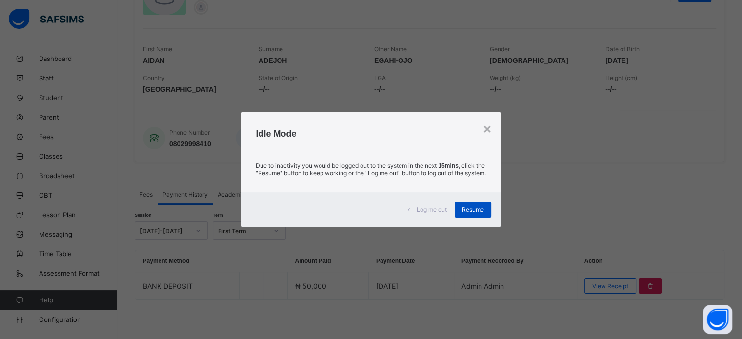
click at [473, 213] on span "Resume" at bounding box center [473, 209] width 22 height 7
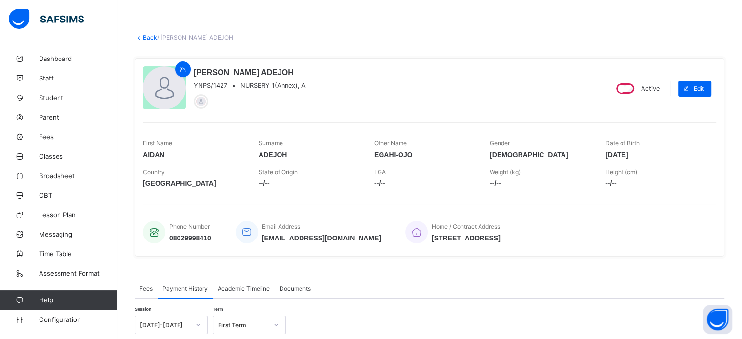
scroll to position [41, 0]
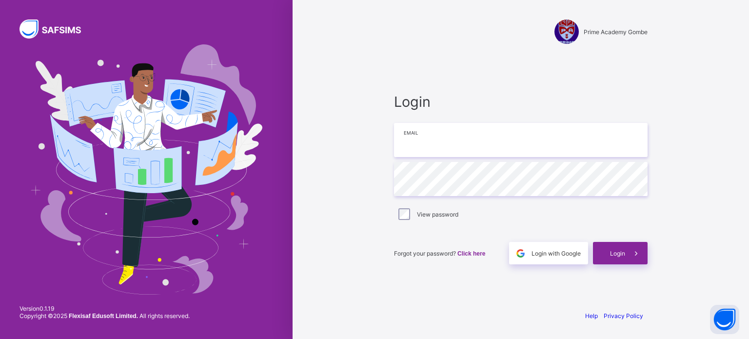
click at [453, 142] on input "email" at bounding box center [521, 140] width 254 height 34
click at [576, 255] on span "Login with Google" at bounding box center [556, 253] width 49 height 7
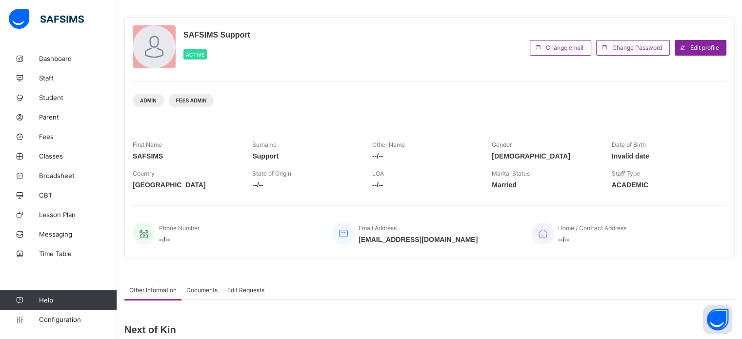
scroll to position [42, 0]
click at [45, 100] on span "Student" at bounding box center [78, 98] width 78 height 8
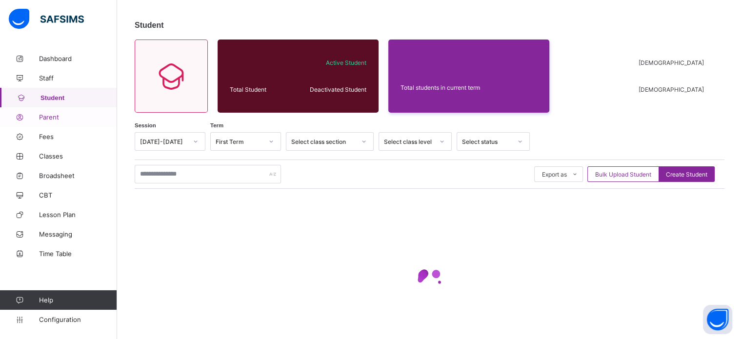
click at [46, 115] on span "Parent" at bounding box center [78, 117] width 78 height 8
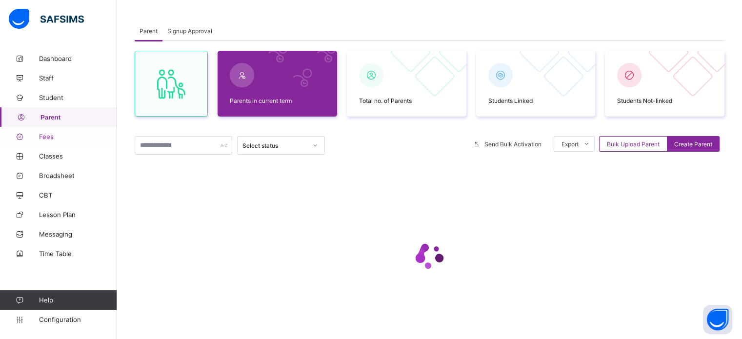
click at [53, 135] on span "Fees" at bounding box center [78, 137] width 78 height 8
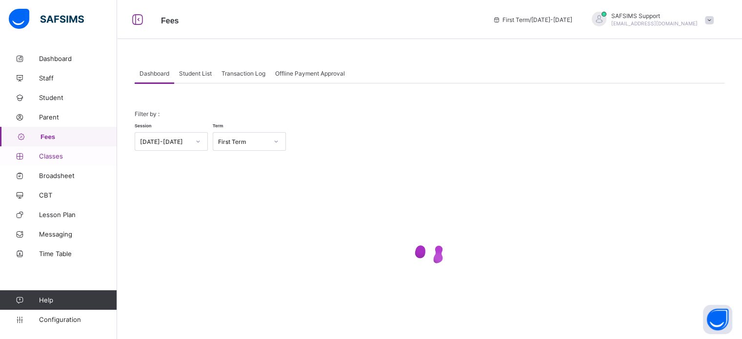
click at [50, 155] on span "Classes" at bounding box center [78, 156] width 78 height 8
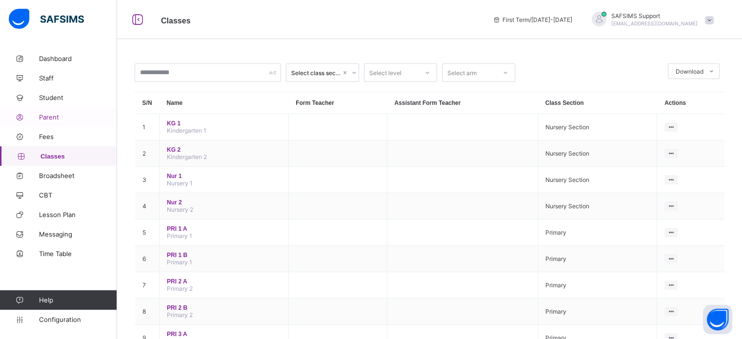
click at [52, 112] on link "Parent" at bounding box center [58, 117] width 117 height 20
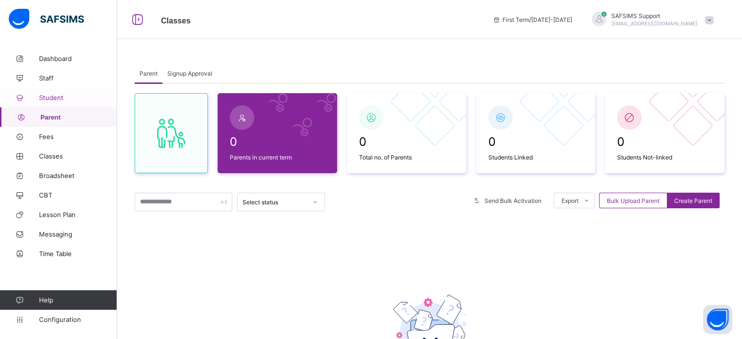
click at [52, 101] on span "Student" at bounding box center [78, 98] width 78 height 8
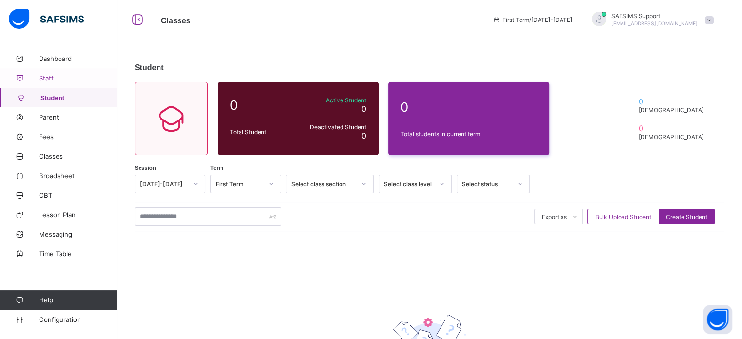
click at [45, 83] on link "Staff" at bounding box center [58, 78] width 117 height 20
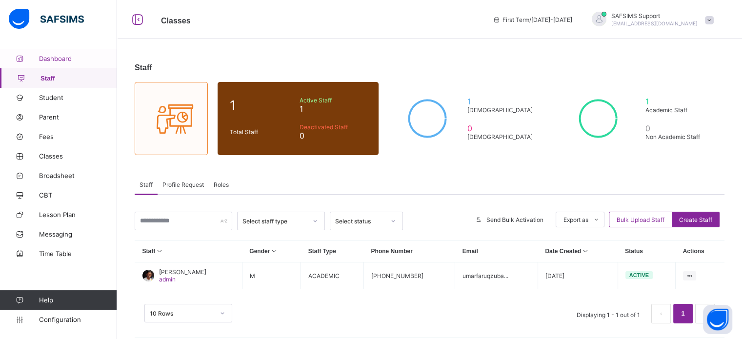
click at [52, 56] on span "Dashboard" at bounding box center [78, 59] width 78 height 8
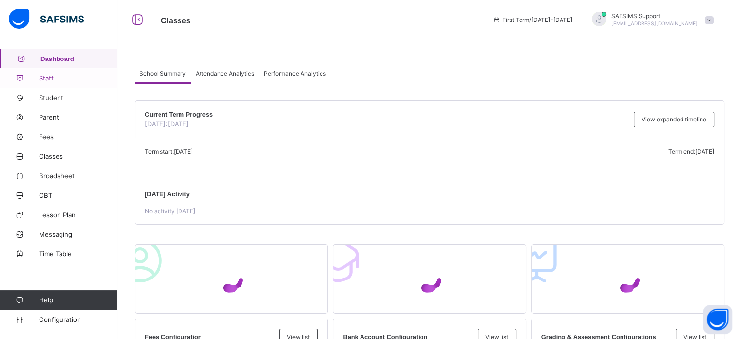
click at [45, 81] on span "Staff" at bounding box center [78, 78] width 78 height 8
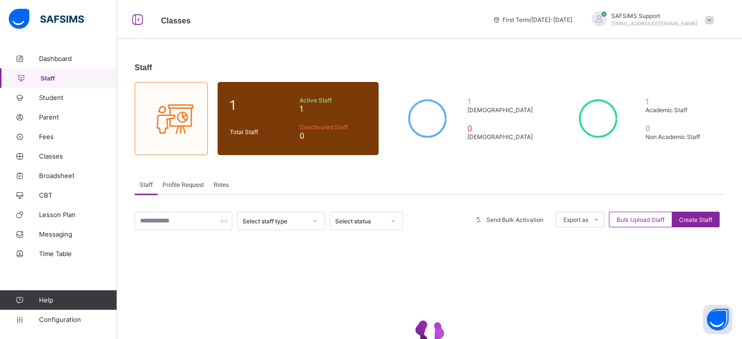
click at [47, 86] on link "Staff" at bounding box center [58, 78] width 117 height 20
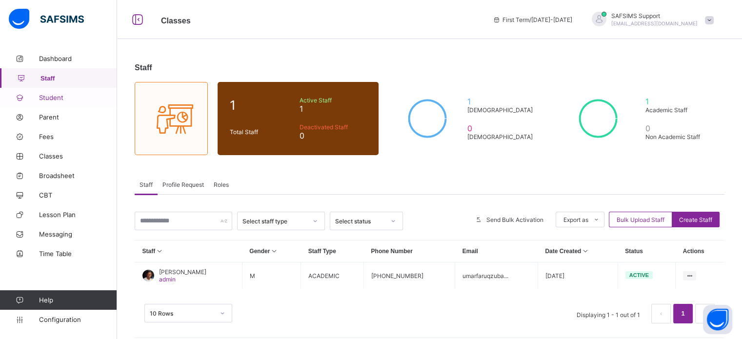
click at [51, 101] on span "Student" at bounding box center [78, 98] width 78 height 8
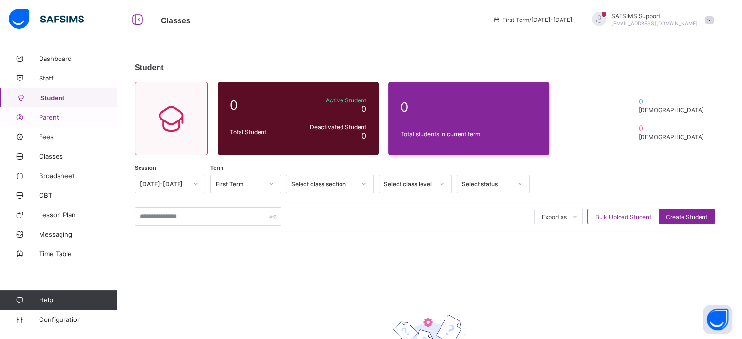
click at [52, 118] on span "Parent" at bounding box center [78, 117] width 78 height 8
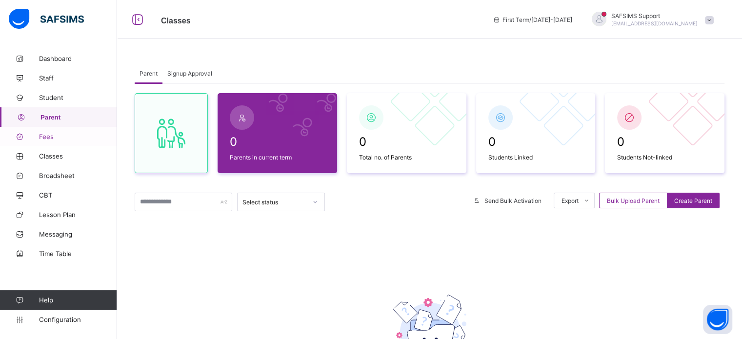
click at [53, 131] on link "Fees" at bounding box center [58, 137] width 117 height 20
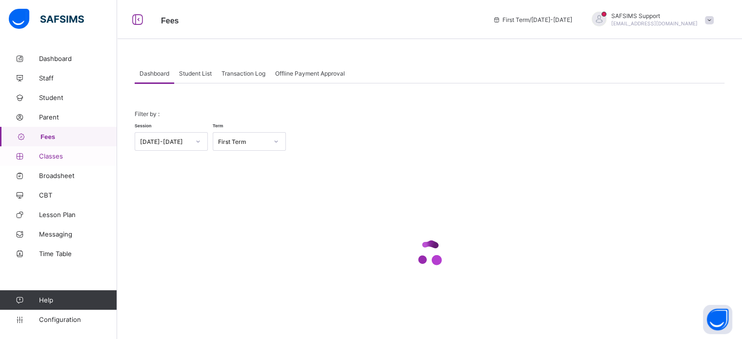
click at [55, 152] on span "Classes" at bounding box center [78, 156] width 78 height 8
